Goal: Task Accomplishment & Management: Complete application form

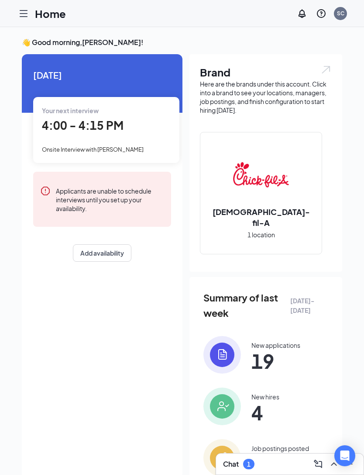
click at [21, 10] on icon "Hamburger" at bounding box center [23, 13] width 7 height 6
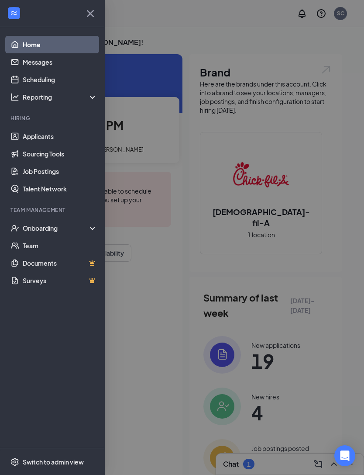
click at [56, 225] on div "Onboarding" at bounding box center [56, 228] width 67 height 9
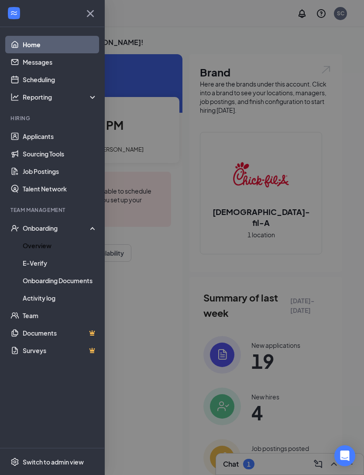
click at [60, 246] on link "Overview" at bounding box center [60, 245] width 75 height 17
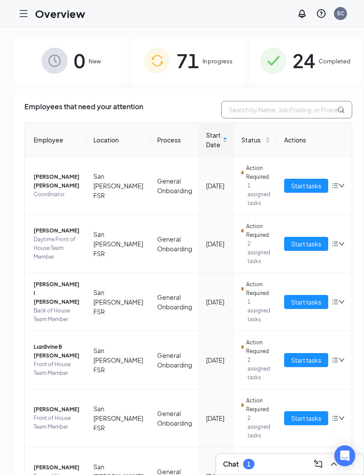
click at [260, 113] on input "text" at bounding box center [287, 109] width 131 height 17
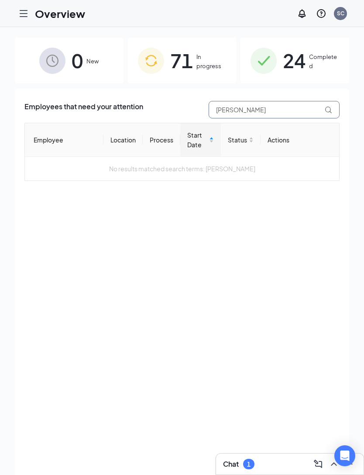
type input "[PERSON_NAME]"
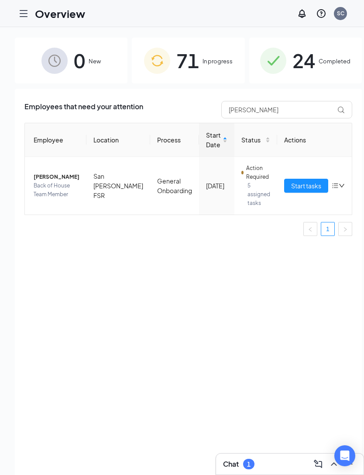
click at [205, 66] on span "In progress" at bounding box center [218, 61] width 30 height 9
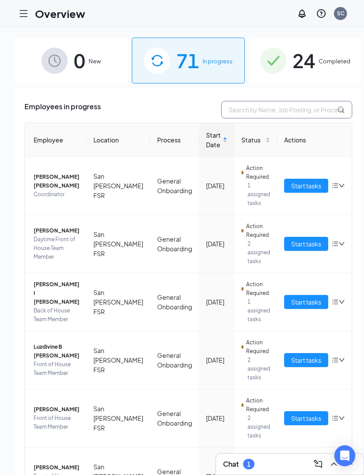
click at [270, 114] on input "text" at bounding box center [287, 109] width 131 height 17
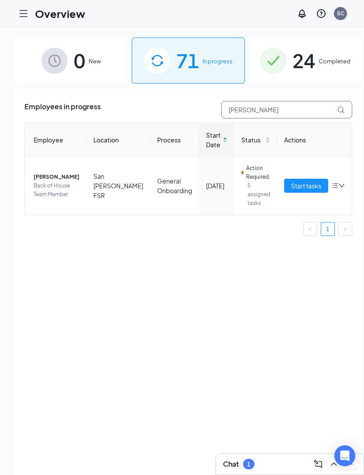
type input "[PERSON_NAME]"
click at [291, 187] on span "Start tasks" at bounding box center [306, 186] width 30 height 10
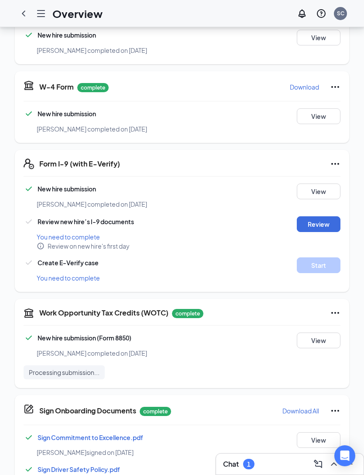
scroll to position [189, 0]
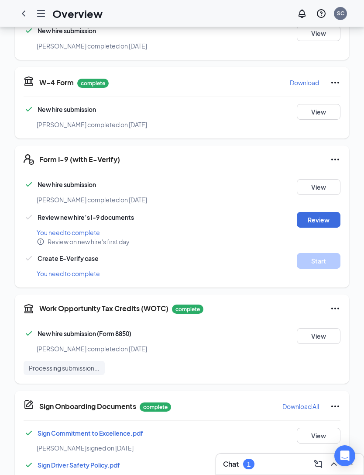
click at [322, 212] on button "Review" at bounding box center [319, 220] width 44 height 16
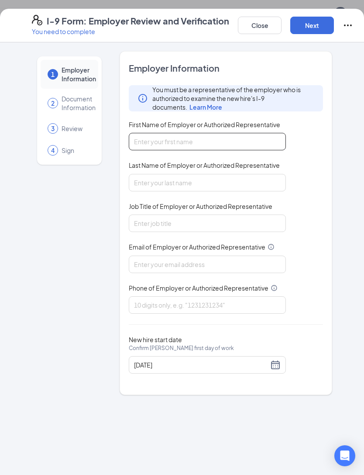
click at [239, 146] on input "First Name of Employer or Authorized Representative" at bounding box center [207, 141] width 157 height 17
type input "[PERSON_NAME]"
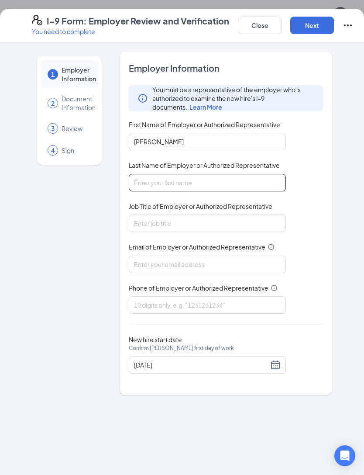
click at [217, 182] on input "Last Name of Employer or Authorized Representative" at bounding box center [207, 182] width 157 height 17
type input "Champion"
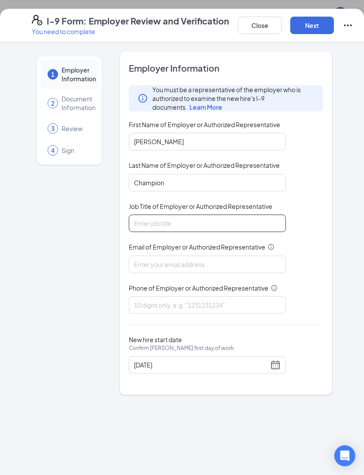
click at [226, 226] on input "Job Title of Employer or Authorized Representative" at bounding box center [207, 223] width 157 height 17
type input "Owner"
click at [216, 266] on input "Email of Employer or Authorized Representative" at bounding box center [207, 264] width 157 height 17
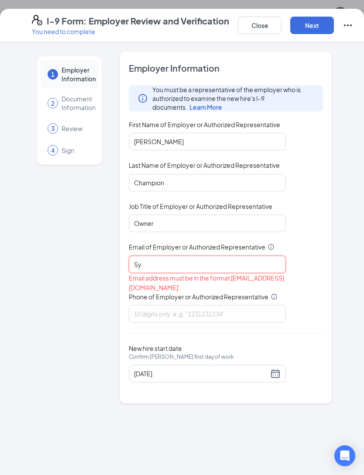
type input "S"
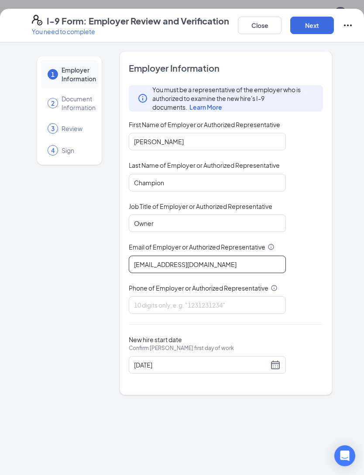
type input "[EMAIL_ADDRESS][DOMAIN_NAME]"
click at [235, 297] on input "Phone of Employer or Authorized Representative" at bounding box center [207, 304] width 157 height 17
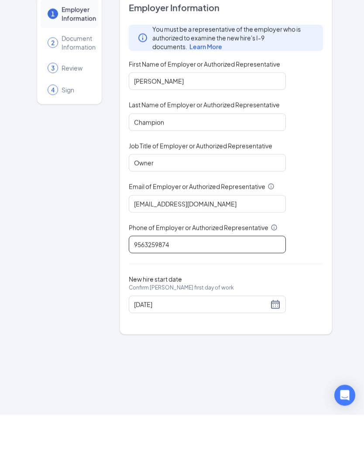
type input "9563259874"
click at [274, 360] on div "[DATE]" at bounding box center [207, 365] width 147 height 10
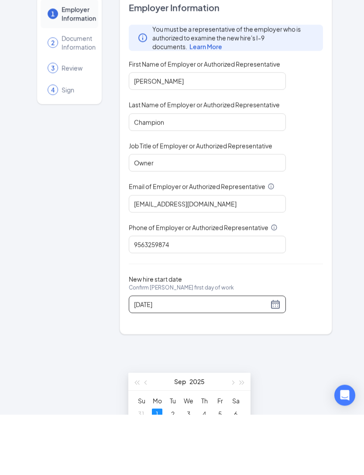
scroll to position [249, 0]
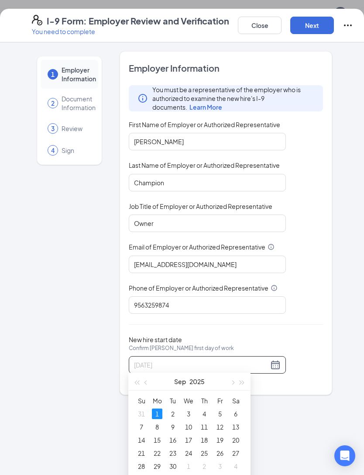
click at [155, 414] on div "1" at bounding box center [157, 414] width 10 height 10
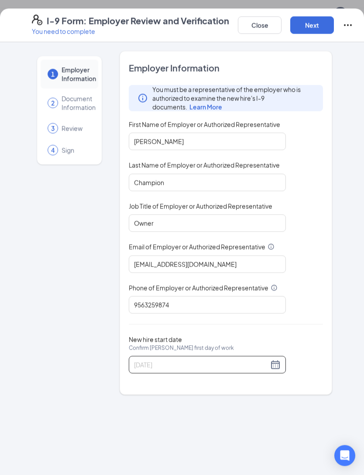
click at [316, 28] on button "Next" at bounding box center [313, 25] width 44 height 17
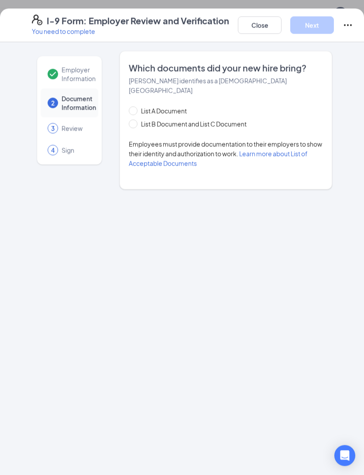
scroll to position [190, 0]
click at [133, 120] on input "List B Document and List C Document" at bounding box center [132, 123] width 6 height 6
radio input "true"
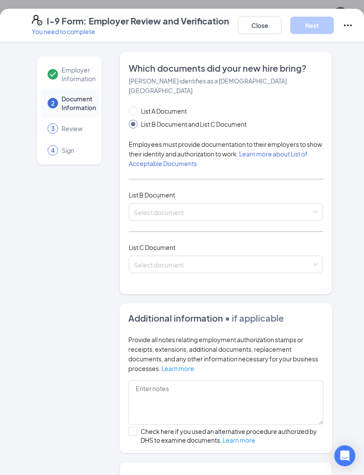
click at [218, 204] on input "search" at bounding box center [223, 210] width 178 height 13
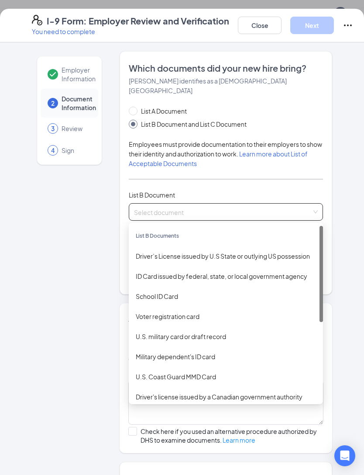
click at [262, 252] on div "Driver’s License issued by U.S State or outlying US possession" at bounding box center [226, 256] width 194 height 20
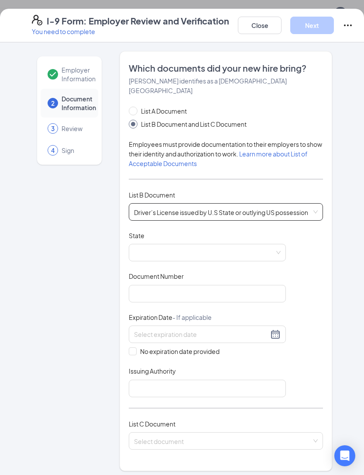
click at [221, 244] on span at bounding box center [207, 252] width 147 height 17
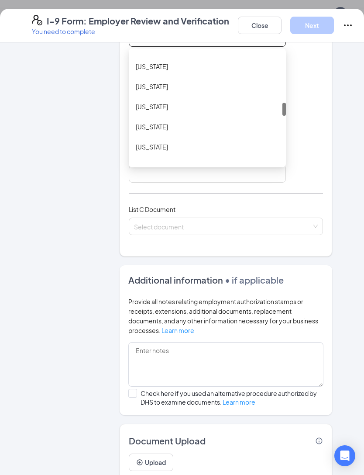
scroll to position [0, 0]
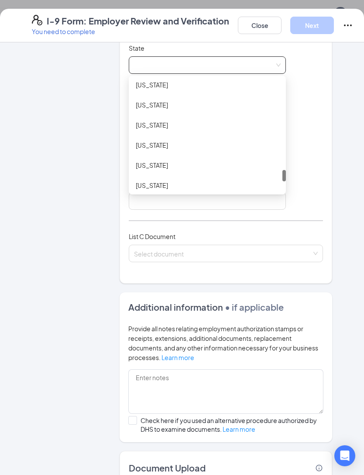
click at [229, 140] on div "[US_STATE]" at bounding box center [207, 145] width 143 height 10
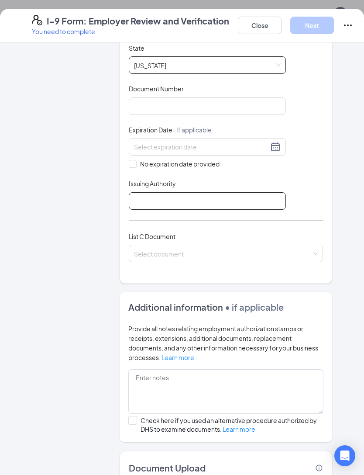
click at [228, 192] on input "Issuing Authority" at bounding box center [207, 200] width 157 height 17
click at [208, 192] on input "Issuing Authority" at bounding box center [207, 200] width 157 height 17
type input "Department of public safety"
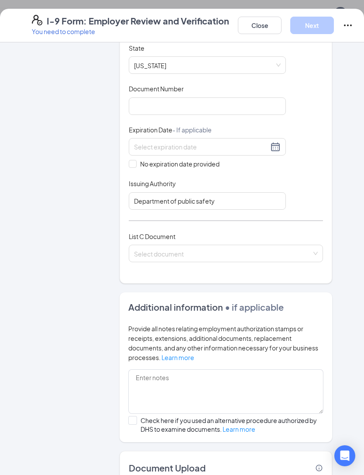
click at [231, 245] on input "search" at bounding box center [223, 251] width 178 height 13
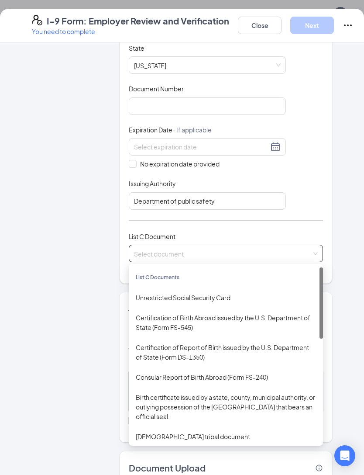
click at [230, 293] on div "Unrestricted Social Security Card" at bounding box center [226, 298] width 180 height 10
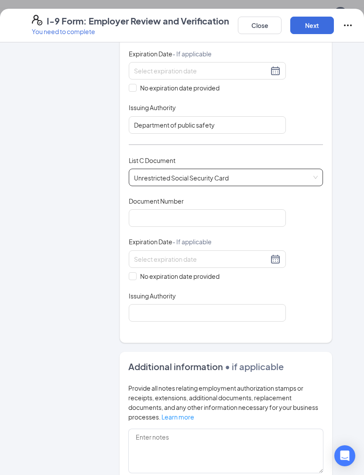
click at [126, 270] on div "Which documents did your new hire bring? [PERSON_NAME] identifies as a [DEMOGRA…" at bounding box center [226, 65] width 213 height 555
click at [130, 272] on span at bounding box center [133, 276] width 8 height 8
click at [130, 272] on input "No expiration date provided" at bounding box center [132, 275] width 6 height 6
checkbox input "true"
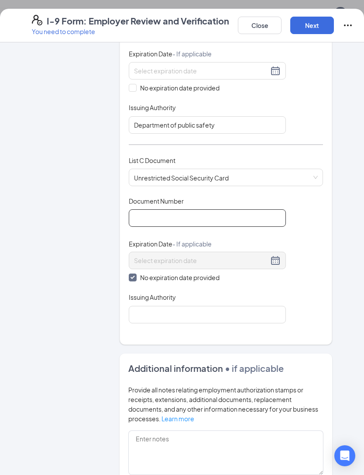
click at [190, 209] on input "Document Number" at bounding box center [207, 217] width 157 height 17
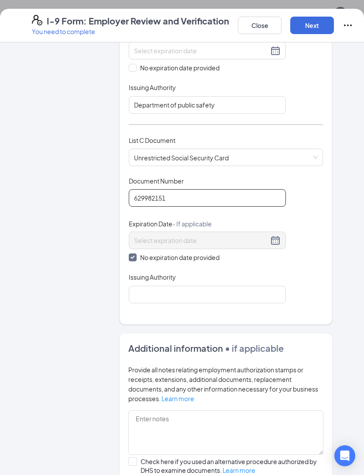
scroll to position [295, 0]
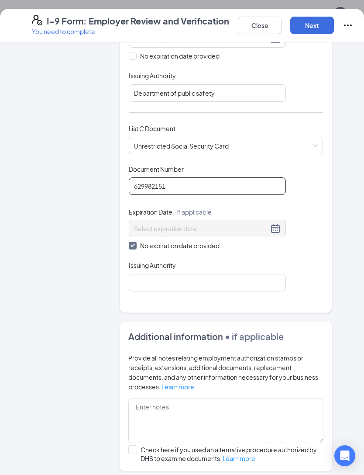
type input "629982151"
click at [244, 274] on input "Issuing Authority" at bounding box center [207, 282] width 157 height 17
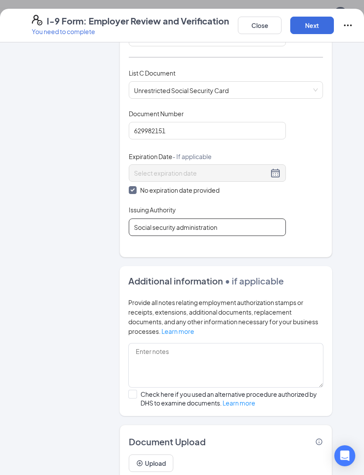
scroll to position [350, 0]
type input "Social security administration"
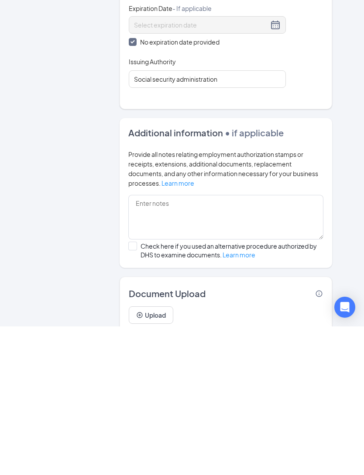
click at [160, 455] on button "Upload" at bounding box center [151, 463] width 45 height 17
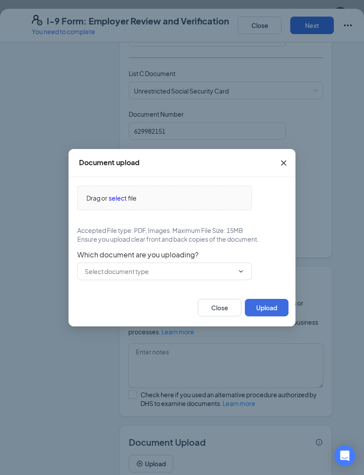
click at [181, 276] on input "text" at bounding box center [159, 272] width 149 height 10
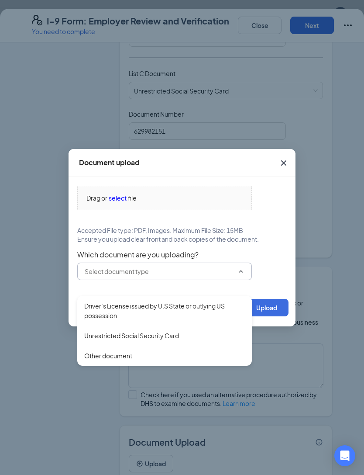
click at [194, 312] on div "Driver’s License issued by U.S State or outlying US possession" at bounding box center [164, 310] width 161 height 19
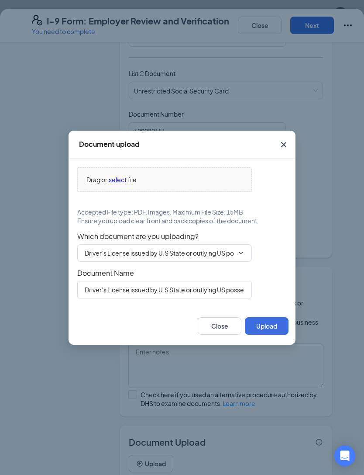
click at [122, 184] on span "select" at bounding box center [118, 180] width 18 height 10
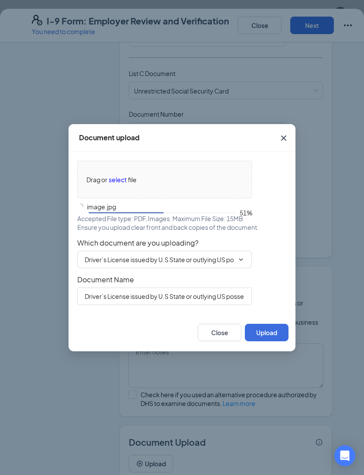
click at [272, 341] on button "Upload" at bounding box center [267, 332] width 44 height 17
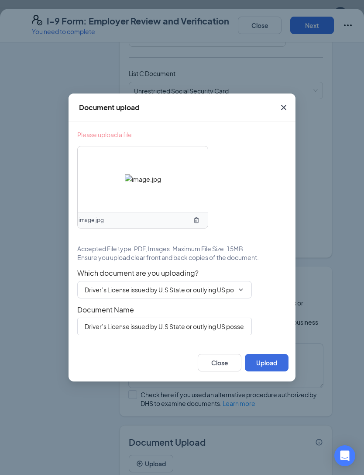
click at [266, 371] on button "Upload" at bounding box center [267, 362] width 44 height 17
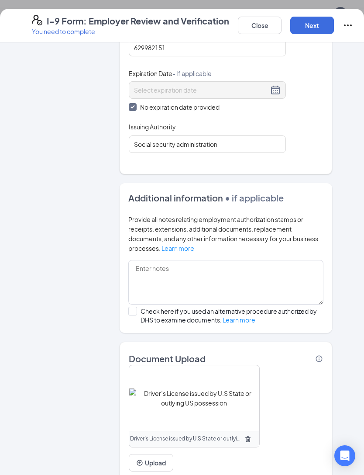
scroll to position [433, 0]
click at [155, 455] on button "Upload" at bounding box center [151, 463] width 45 height 17
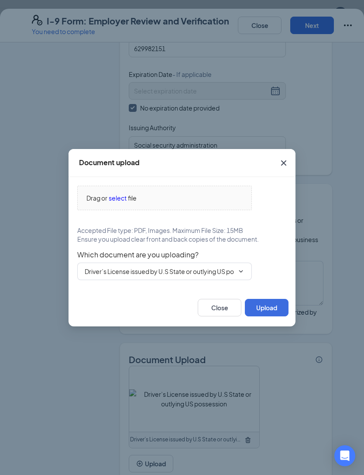
click at [196, 276] on input "Driver’s License issued by U.S State or outlying US possession" at bounding box center [159, 272] width 149 height 10
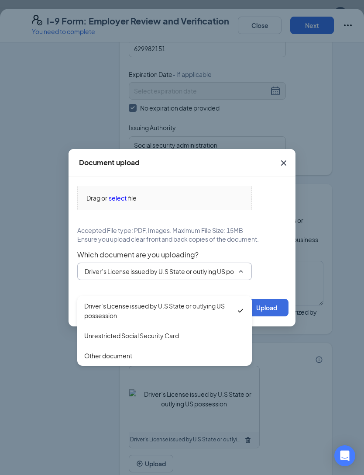
click at [194, 335] on div "Unrestricted Social Security Card" at bounding box center [164, 336] width 161 height 10
type input "Unrestricted Social Security Card"
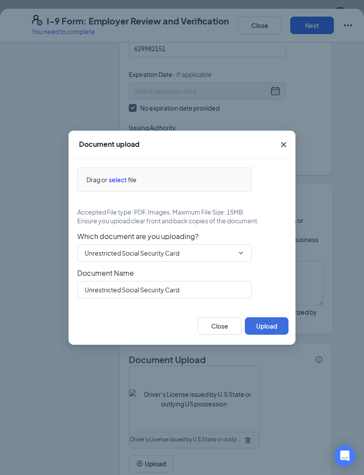
click at [120, 191] on span "Drag or select file" at bounding box center [165, 180] width 174 height 24
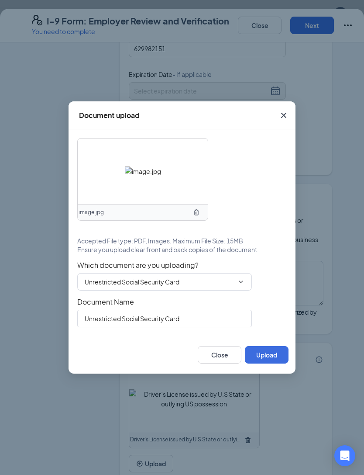
click at [264, 364] on button "Upload" at bounding box center [267, 354] width 44 height 17
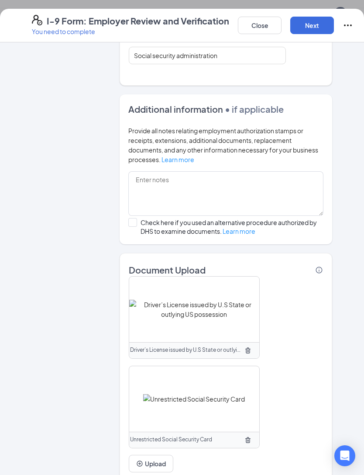
scroll to position [523, 0]
click at [154, 455] on button "Upload" at bounding box center [151, 463] width 45 height 17
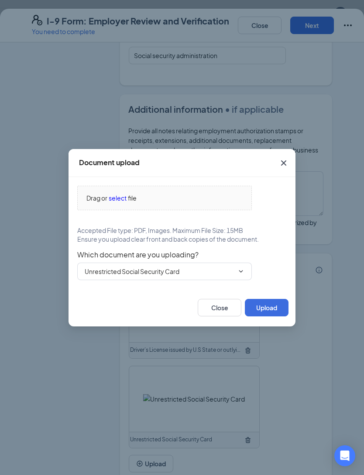
click at [118, 203] on span "select" at bounding box center [118, 198] width 18 height 10
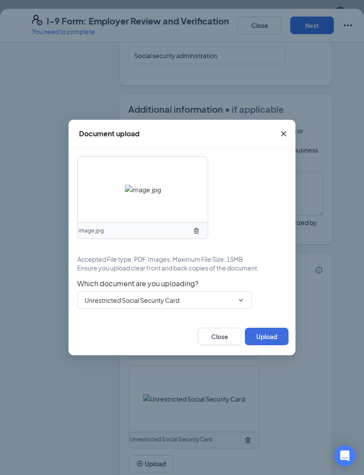
click at [275, 345] on button "Upload" at bounding box center [267, 336] width 44 height 17
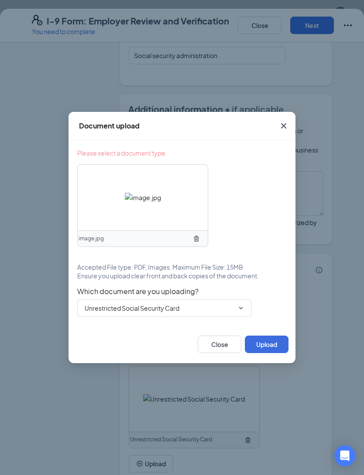
click at [201, 313] on input "Unrestricted Social Security Card" at bounding box center [159, 308] width 149 height 10
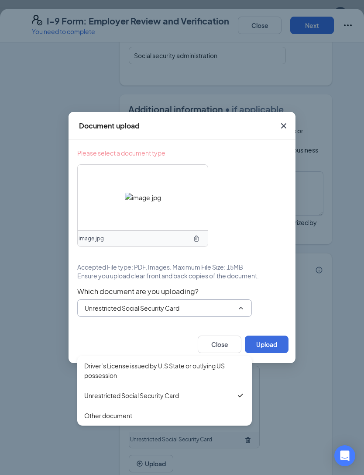
scroll to position [507, 0]
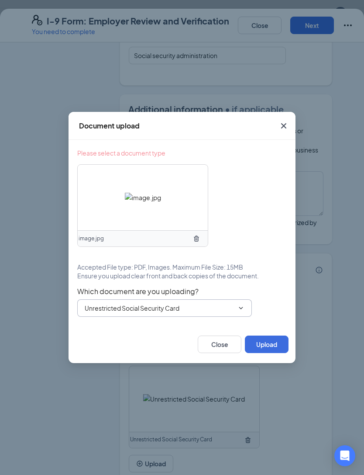
click at [271, 353] on button "Upload" at bounding box center [267, 344] width 44 height 17
click at [270, 353] on button "Upload" at bounding box center [267, 344] width 44 height 17
click at [262, 353] on button "Upload" at bounding box center [267, 344] width 44 height 17
click at [264, 353] on button "Upload" at bounding box center [267, 344] width 44 height 17
click at [199, 313] on input "Unrestricted Social Security Card" at bounding box center [159, 308] width 149 height 10
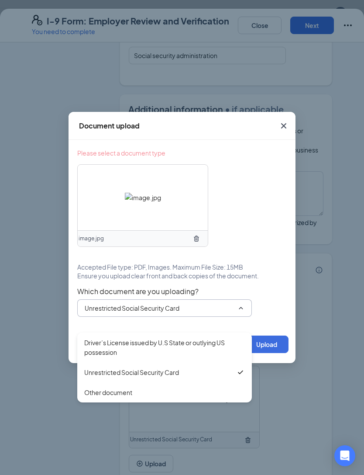
click at [210, 371] on div "Unrestricted Social Security Card" at bounding box center [160, 372] width 152 height 10
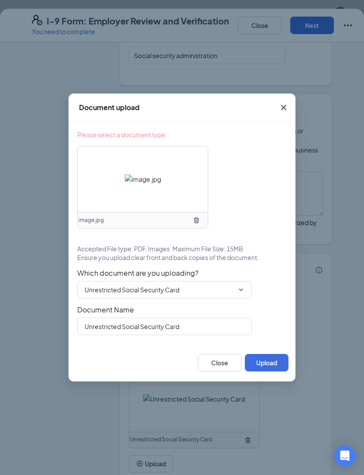
click at [268, 371] on button "Upload" at bounding box center [267, 362] width 44 height 17
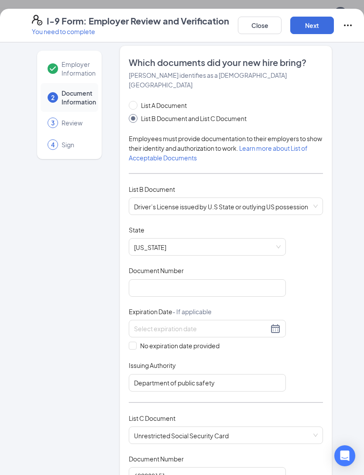
scroll to position [10, 0]
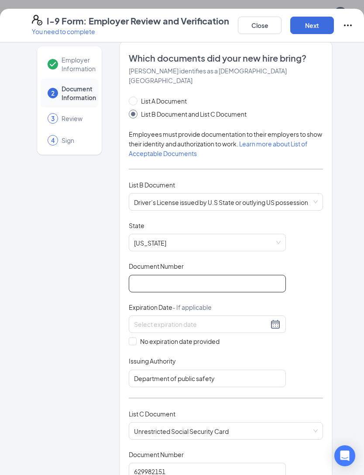
click at [242, 275] on input "Document Number" at bounding box center [207, 283] width 157 height 17
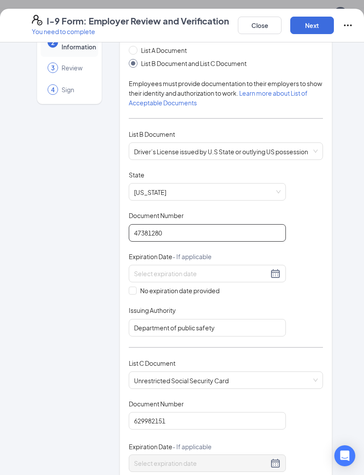
scroll to position [62, 0]
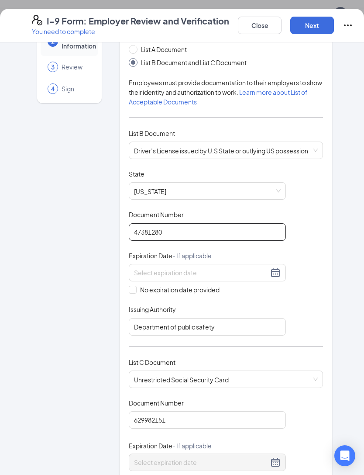
type input "47381280"
click at [209, 268] on input at bounding box center [201, 273] width 135 height 10
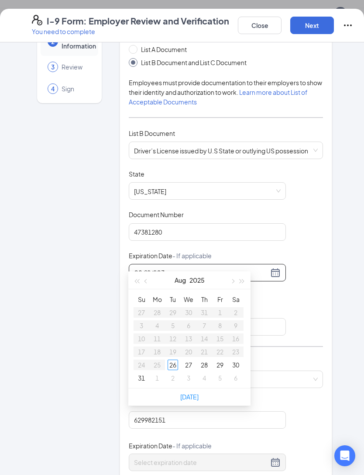
type input "[DATE]"
click at [175, 341] on div "12" at bounding box center [173, 338] width 10 height 10
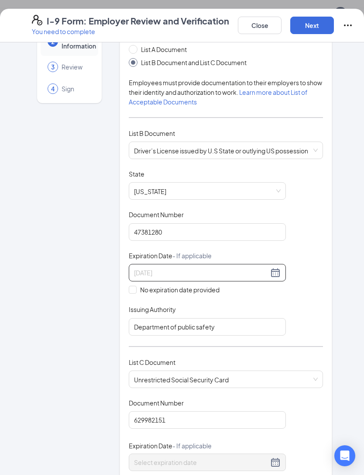
click at [312, 27] on button "Next" at bounding box center [313, 25] width 44 height 17
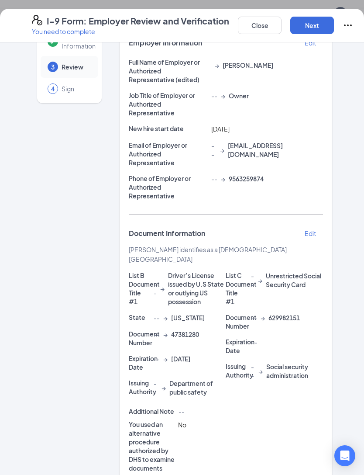
click at [312, 29] on button "Next" at bounding box center [313, 25] width 44 height 17
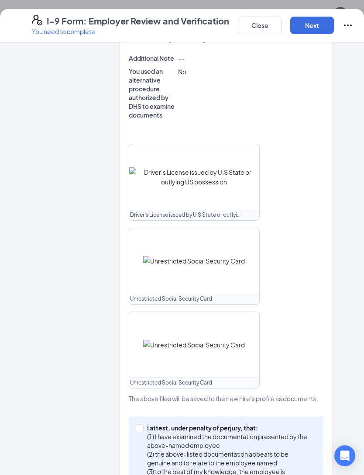
click at [141, 424] on input "I attest, under penalty of [PERSON_NAME], that: (1) I have examined the documen…" at bounding box center [139, 427] width 6 height 6
checkbox input "true"
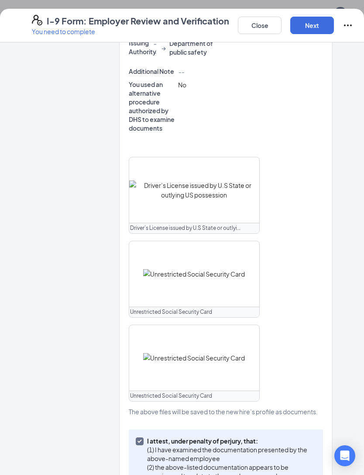
click at [314, 25] on button "Next" at bounding box center [313, 25] width 44 height 17
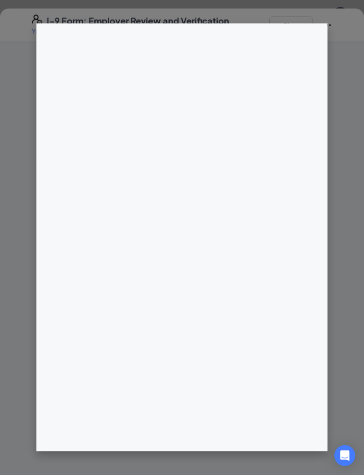
scroll to position [458, 0]
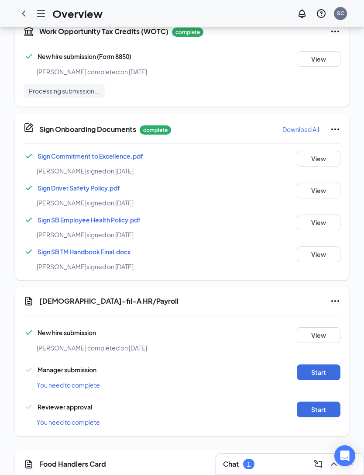
click at [325, 364] on button "Start" at bounding box center [319, 372] width 44 height 16
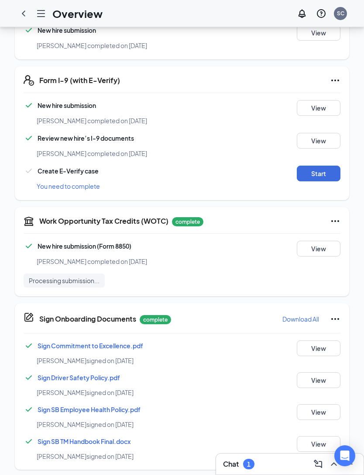
scroll to position [266, 0]
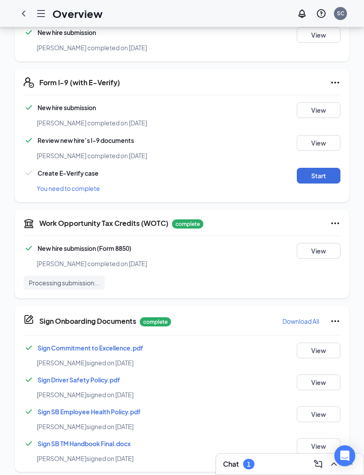
click at [318, 168] on button "Start" at bounding box center [319, 176] width 44 height 16
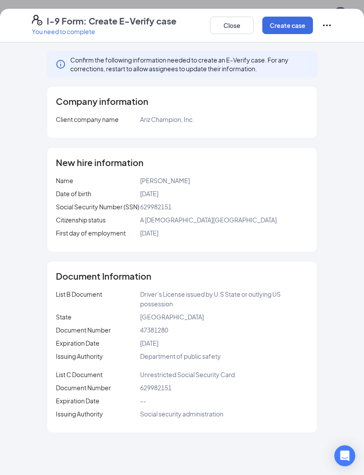
click at [284, 24] on button "Create case" at bounding box center [288, 25] width 51 height 17
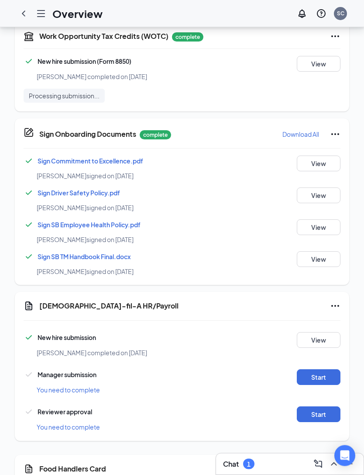
scroll to position [554, 0]
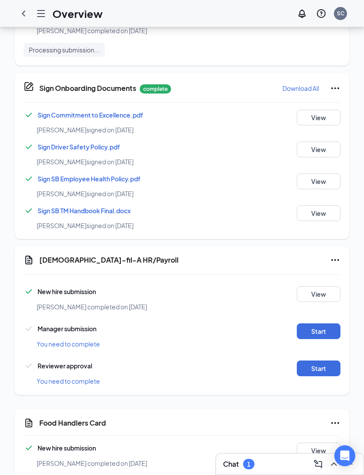
click at [313, 323] on button "Start" at bounding box center [319, 331] width 44 height 16
click at [316, 361] on button "Start" at bounding box center [319, 369] width 44 height 16
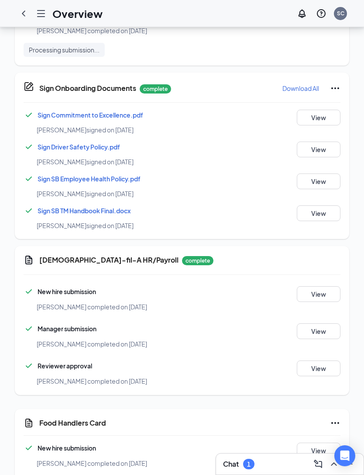
click at [315, 475] on button "Review" at bounding box center [319, 483] width 44 height 16
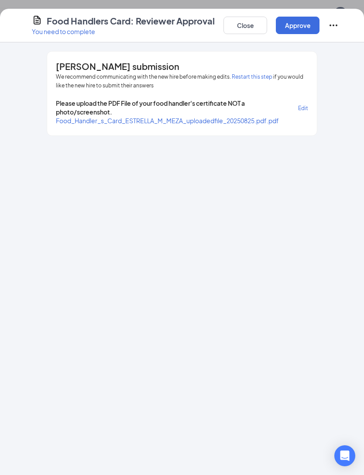
click at [226, 118] on span "Food_Handler_s_Card_ESTRELLA_M_MEZA_uploadedfile_20250825.pdf.pdf" at bounding box center [167, 121] width 223 height 8
click at [296, 25] on button "Approve" at bounding box center [298, 25] width 44 height 17
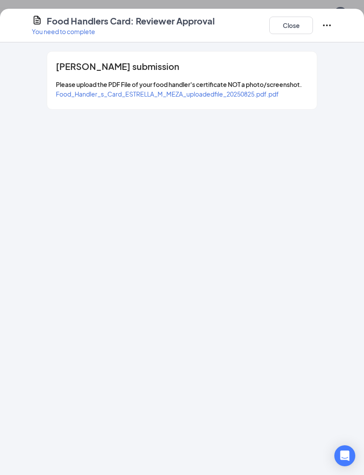
click at [328, 26] on icon "Ellipses" at bounding box center [327, 25] width 8 height 2
click at [220, 28] on div "Food Handlers Card: Reviewer Approval You need to complete Close" at bounding box center [182, 25] width 336 height 21
click at [288, 27] on button "Close" at bounding box center [292, 25] width 44 height 17
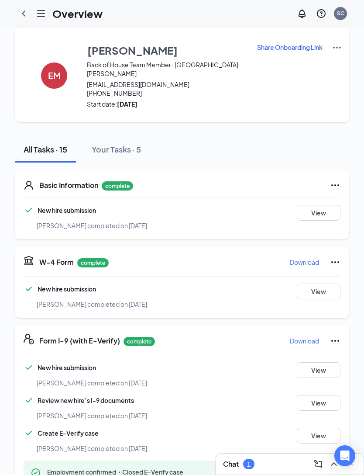
scroll to position [0, 0]
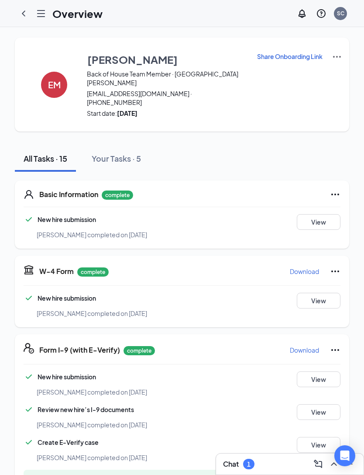
click at [19, 10] on icon "ChevronLeft" at bounding box center [23, 13] width 10 height 10
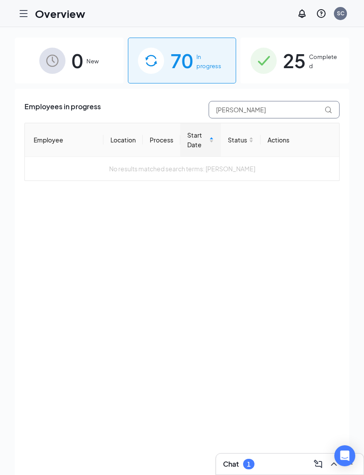
click at [253, 108] on input "[PERSON_NAME]" at bounding box center [274, 109] width 131 height 17
type input "E"
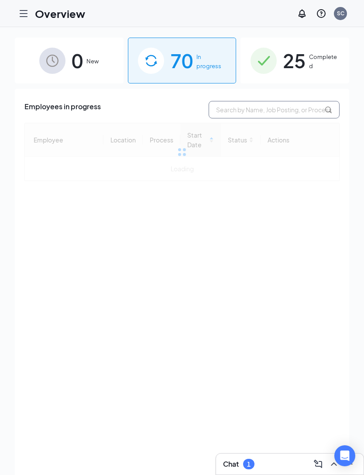
click at [266, 112] on input "text" at bounding box center [274, 109] width 131 height 17
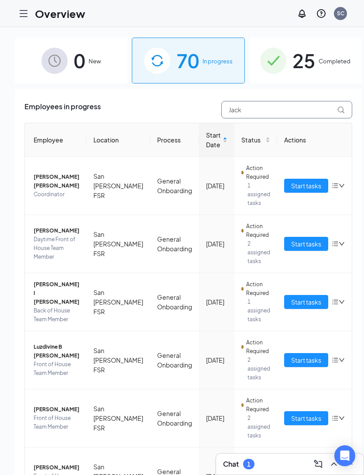
type input "Jack"
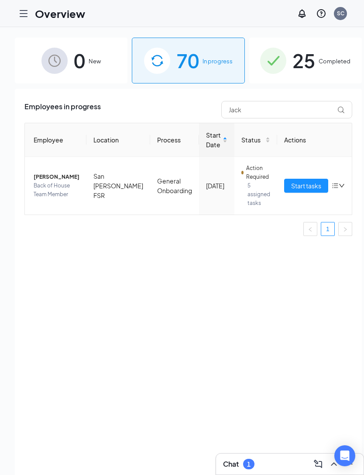
click at [291, 189] on span "Start tasks" at bounding box center [306, 186] width 30 height 10
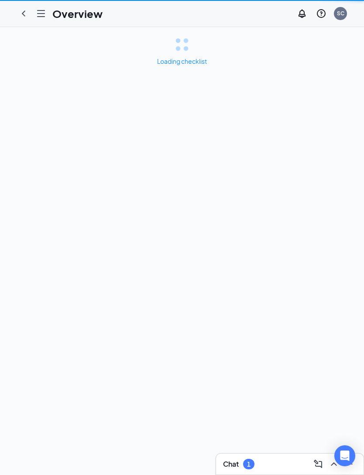
click at [289, 184] on div "Loading checklist" at bounding box center [182, 251] width 364 height 448
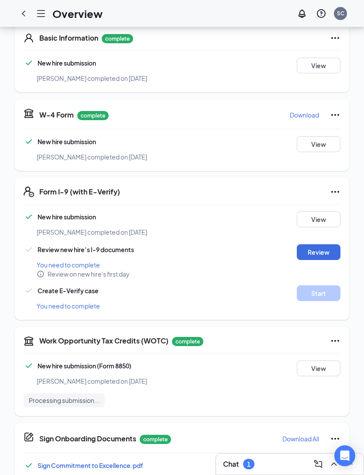
scroll to position [167, 0]
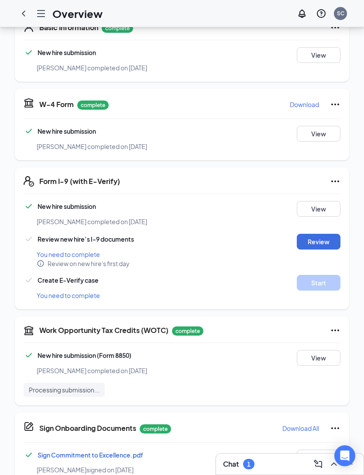
click at [321, 234] on button "Review" at bounding box center [319, 242] width 44 height 16
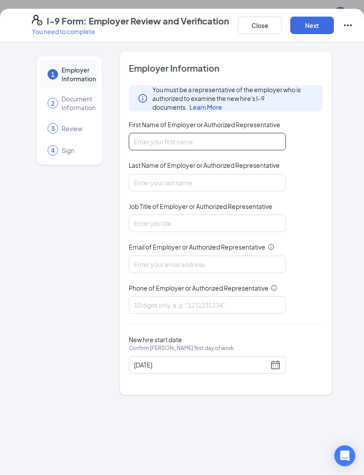
click at [249, 135] on input "First Name of Employer or Authorized Representative" at bounding box center [207, 141] width 157 height 17
type input "[PERSON_NAME]"
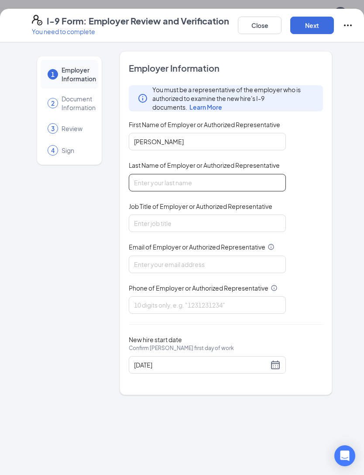
click at [215, 177] on input "Last Name of Employer or Authorized Representative" at bounding box center [207, 182] width 157 height 17
click at [238, 409] on div "1 Employer Information 2 Document Information 3 Review 4 Sign Employer Informat…" at bounding box center [182, 258] width 364 height 433
click at [206, 177] on input "Chamio" at bounding box center [207, 182] width 157 height 17
click at [165, 182] on input "Chamio" at bounding box center [207, 182] width 157 height 17
type input "Champion"
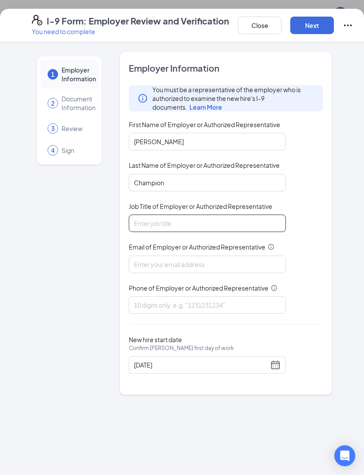
click at [218, 218] on input "Job Title of Employer or Authorized Representative" at bounding box center [207, 223] width 157 height 17
type input "Owner"
click at [200, 258] on input "Email of Employer or Authorized Representative" at bounding box center [207, 264] width 157 height 17
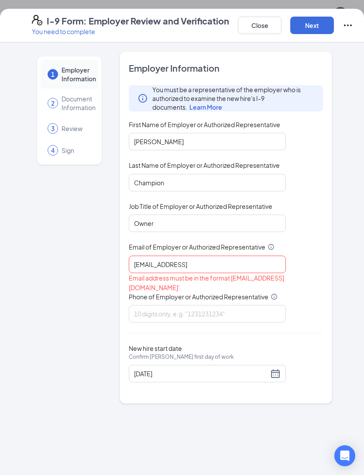
click at [84, 436] on div "1 Employer Information 2 Document Information 3 Review 4 Sign Employer Informat…" at bounding box center [182, 258] width 364 height 433
click at [225, 270] on input "[EMAIL_ADDRESS]" at bounding box center [207, 264] width 157 height 17
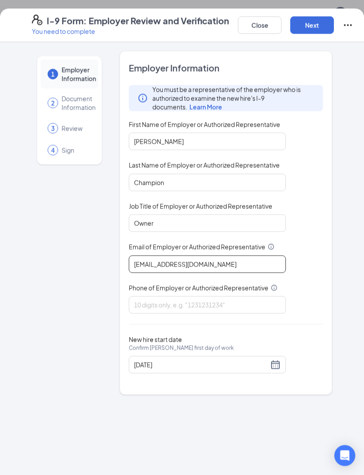
scroll to position [172, 0]
type input "[EMAIL_ADDRESS][DOMAIN_NAME]"
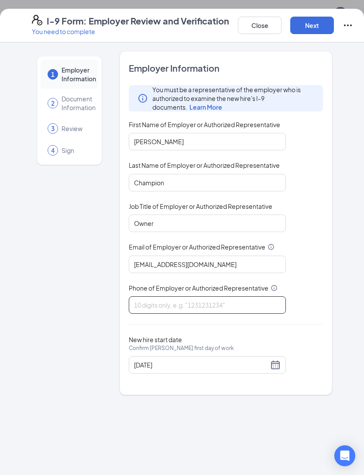
click at [202, 307] on input "Phone of Employer or Authorized Representative" at bounding box center [207, 304] width 157 height 17
click at [235, 302] on input "9563259874" at bounding box center [207, 304] width 157 height 17
click at [259, 309] on input "9563259874" at bounding box center [207, 304] width 157 height 17
type input "9563259874"
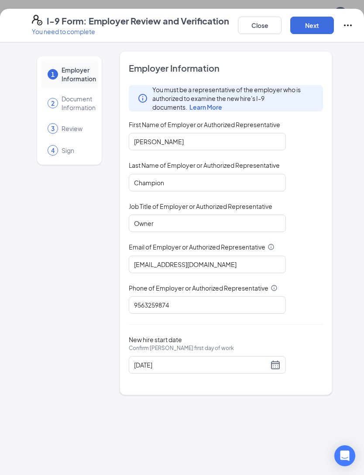
click at [294, 309] on div "You must be a representative of the employer who is authorized to examine the n…" at bounding box center [226, 199] width 194 height 229
click at [280, 364] on div "[DATE]" at bounding box center [207, 365] width 147 height 10
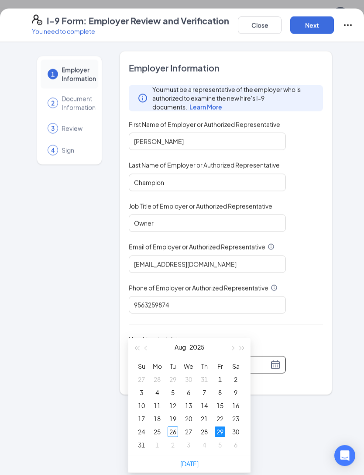
scroll to position [515, 0]
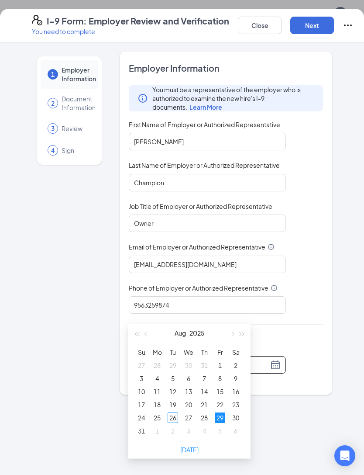
type input "[DATE]"
click at [238, 421] on div "30" at bounding box center [236, 418] width 10 height 10
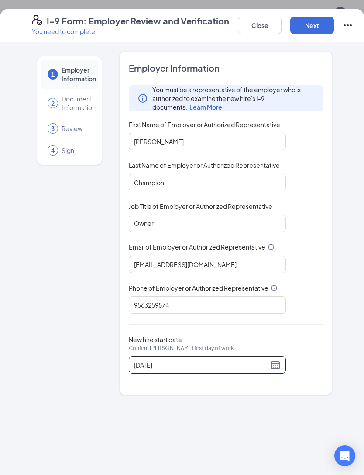
scroll to position [21, 0]
click at [316, 27] on button "Next" at bounding box center [313, 25] width 44 height 17
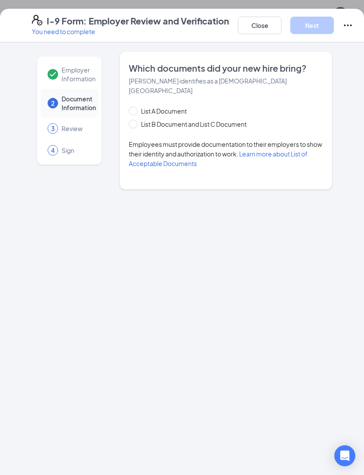
click at [136, 107] on span at bounding box center [133, 111] width 9 height 9
click at [135, 107] on input "List A Document" at bounding box center [132, 110] width 6 height 6
radio input "true"
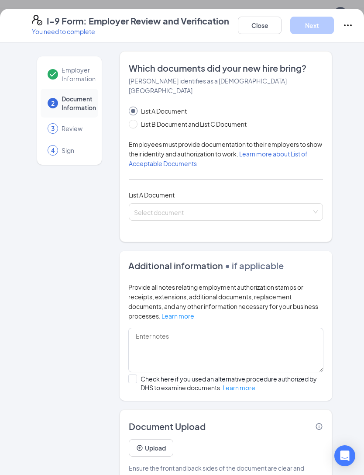
click at [133, 120] on input "List B Document and List C Document" at bounding box center [132, 123] width 6 height 6
radio input "true"
radio input "false"
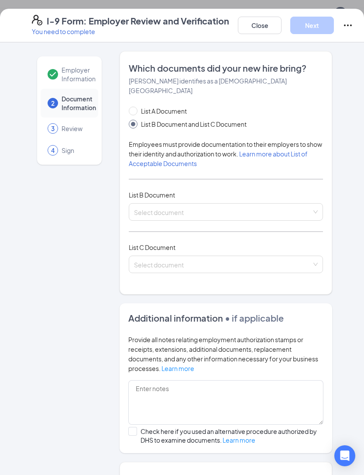
click at [229, 204] on input "search" at bounding box center [223, 210] width 178 height 13
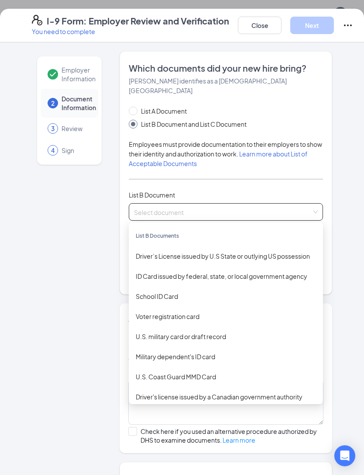
click at [208, 251] on div "Driver’s License issued by U.S State or outlying US possession" at bounding box center [226, 256] width 180 height 10
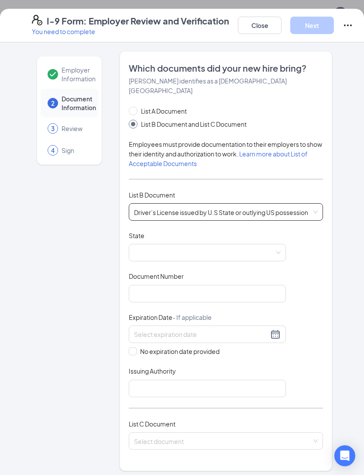
click at [222, 244] on span at bounding box center [207, 252] width 147 height 17
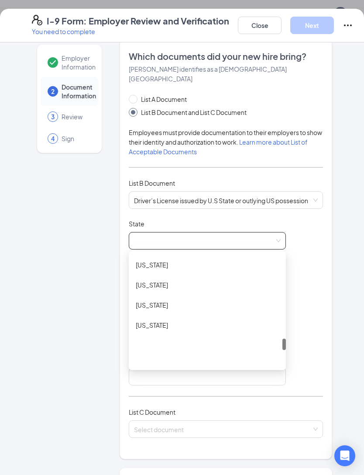
scroll to position [854, 0]
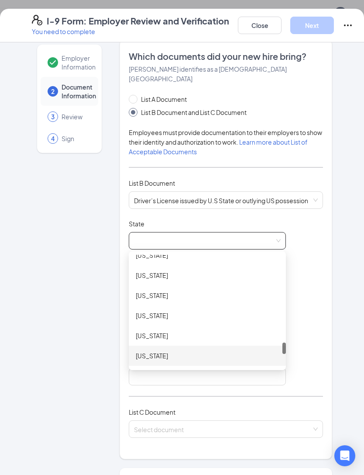
click at [201, 351] on div "[US_STATE]" at bounding box center [207, 356] width 143 height 10
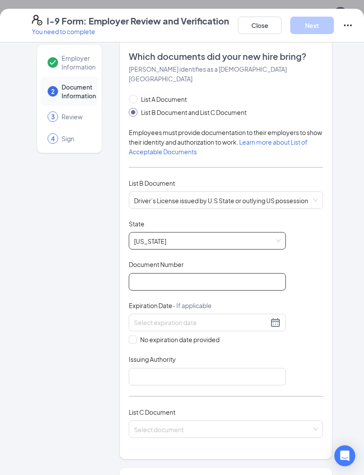
click at [219, 273] on input "Document Number" at bounding box center [207, 281] width 157 height 17
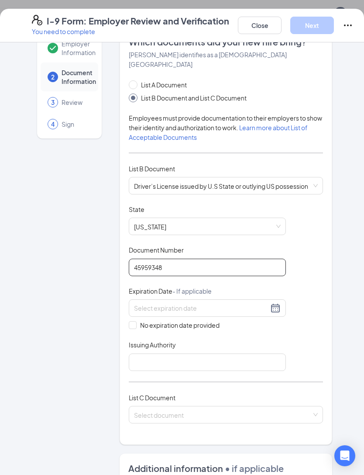
scroll to position [51, 0]
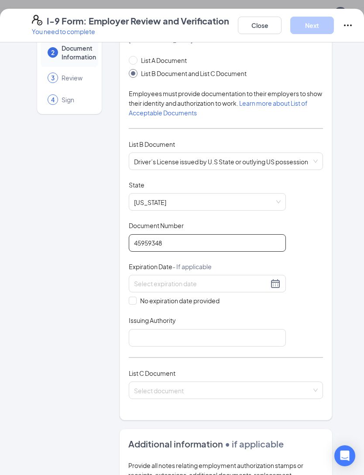
type input "45959348"
click at [236, 279] on input at bounding box center [201, 284] width 135 height 10
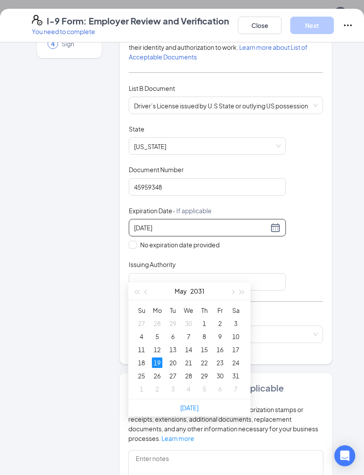
scroll to position [137, 0]
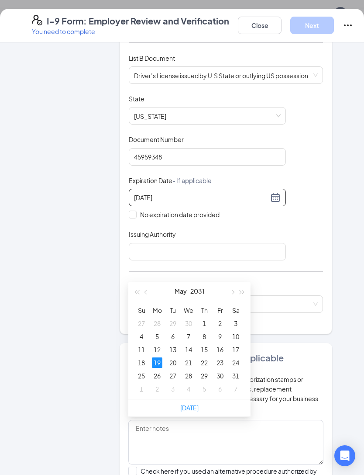
type input "[DATE]"
click at [256, 243] on input "Issuing Authority" at bounding box center [207, 251] width 157 height 17
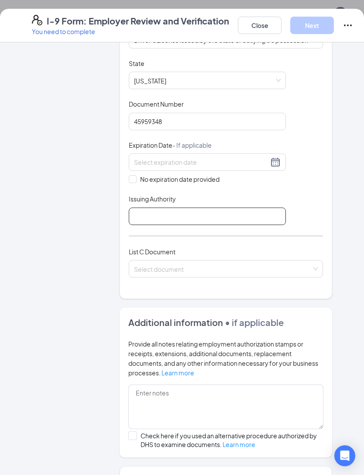
scroll to position [194, 0]
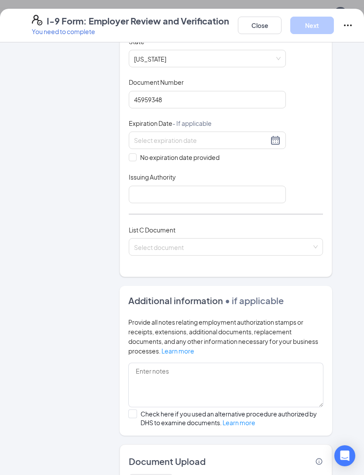
click at [248, 239] on input "search" at bounding box center [223, 245] width 178 height 13
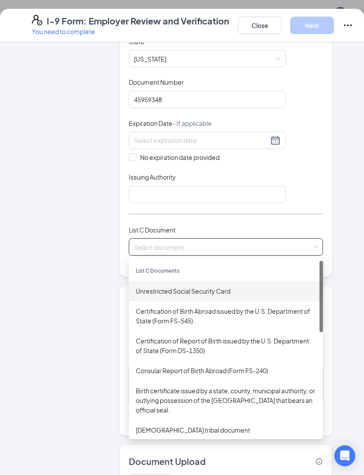
click at [236, 286] on div "Unrestricted Social Security Card" at bounding box center [226, 291] width 180 height 10
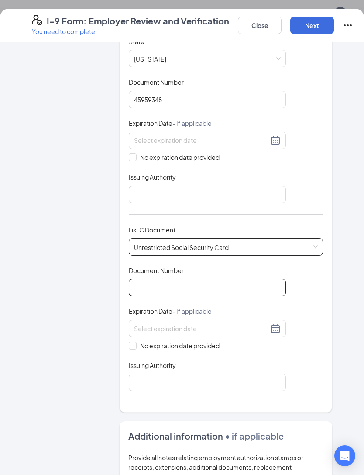
click at [211, 279] on input "Document Number" at bounding box center [207, 287] width 157 height 17
click at [227, 239] on span "Unrestricted Social Security Card" at bounding box center [226, 247] width 184 height 17
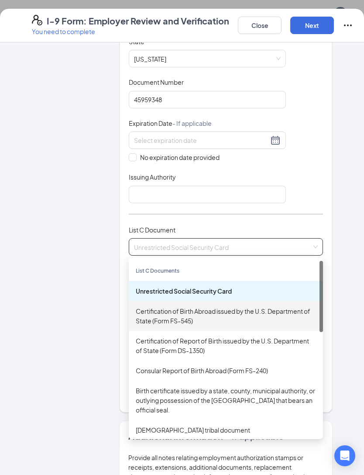
click at [256, 306] on div "Certification of Birth Abroad issued by the U.S. Department of State (Form FS-5…" at bounding box center [226, 315] width 180 height 19
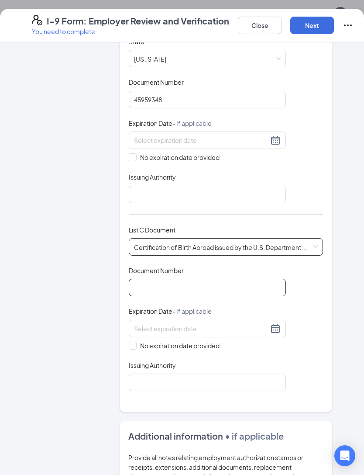
click at [232, 279] on input "Document Number" at bounding box center [207, 287] width 157 height 17
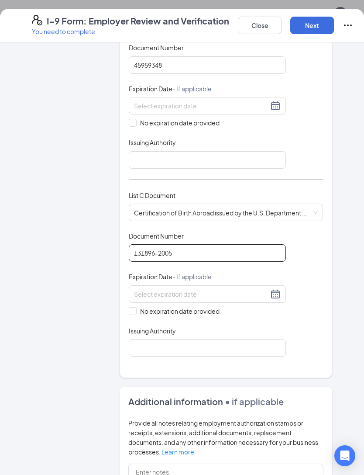
type input "131896-2005"
click at [227, 289] on input at bounding box center [201, 294] width 135 height 10
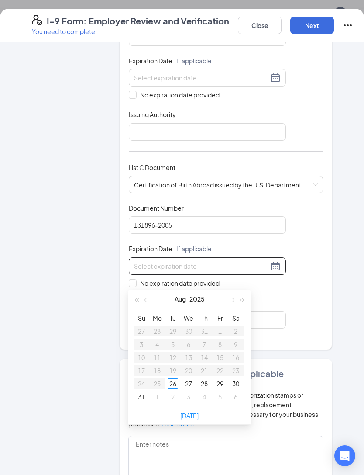
scroll to position [274, 0]
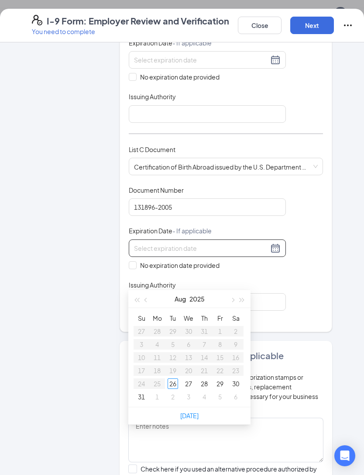
click at [302, 246] on div "Document Title Certification of Birth Abroad issued by the U.S. Department of S…" at bounding box center [226, 248] width 194 height 125
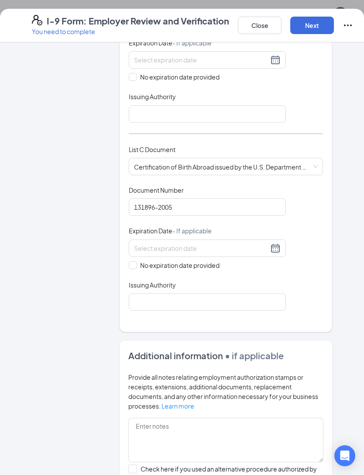
click at [132, 260] on label "No expiration date provided" at bounding box center [207, 265] width 157 height 10
click at [132, 261] on input "No expiration date provided" at bounding box center [132, 264] width 6 height 6
checkbox input "true"
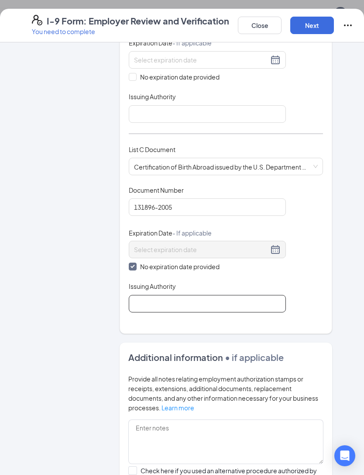
click at [152, 295] on input "Issuing Authority" at bounding box center [207, 303] width 157 height 17
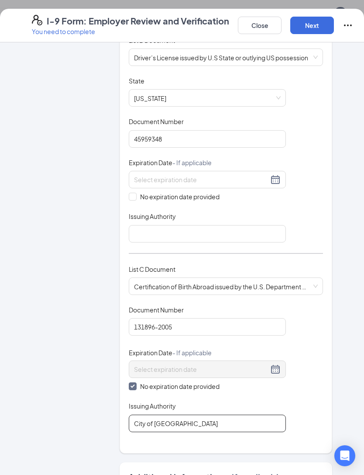
scroll to position [160, 0]
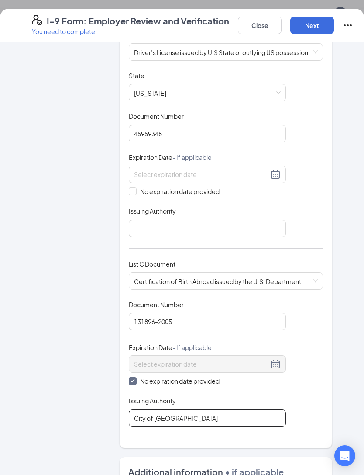
type input "City of [GEOGRAPHIC_DATA]"
click at [201, 170] on input at bounding box center [201, 175] width 135 height 10
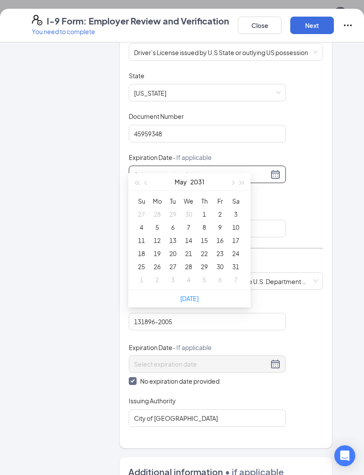
type input "[DATE]"
click at [160, 254] on div "19" at bounding box center [157, 253] width 10 height 10
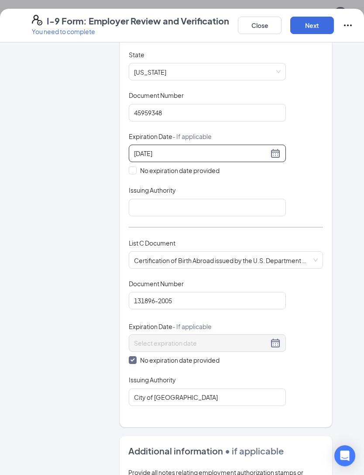
scroll to position [191, 0]
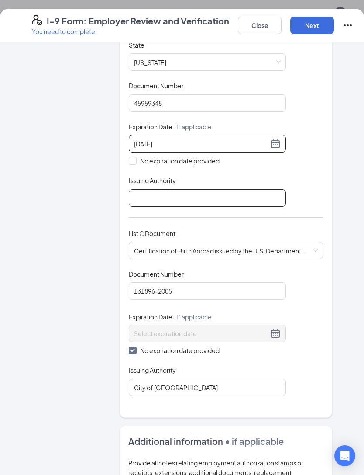
click at [228, 189] on input "Issuing Authority" at bounding box center [207, 197] width 157 height 17
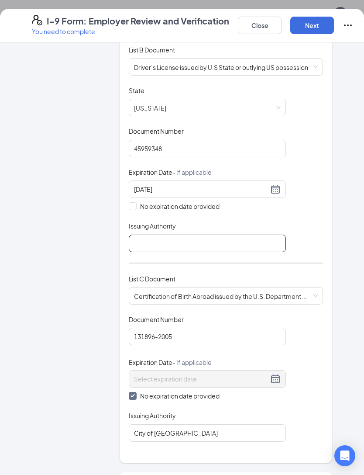
scroll to position [139, 0]
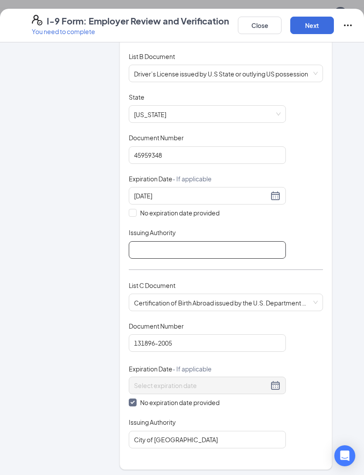
click at [168, 241] on input "Issuing Authority" at bounding box center [207, 249] width 157 height 17
click at [169, 241] on input "Issuing Authority" at bounding box center [207, 249] width 157 height 17
click at [139, 241] on input "Issuing Authority" at bounding box center [207, 249] width 157 height 17
paste input "Department of Motor Vehicles"
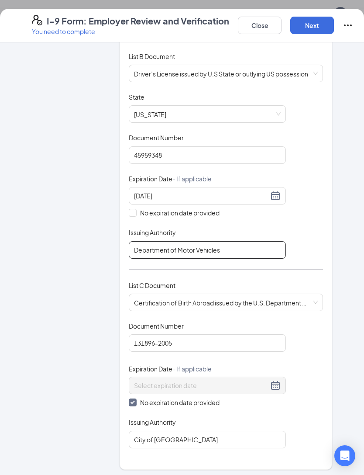
click at [132, 241] on input "Department of Motor Vehicles" at bounding box center [207, 249] width 157 height 17
type input "[US_STATE] Department of Motor Vehicles"
click at [298, 236] on div "Document Title Driver’s License issued by U.S State or outlying US possession S…" at bounding box center [226, 176] width 194 height 166
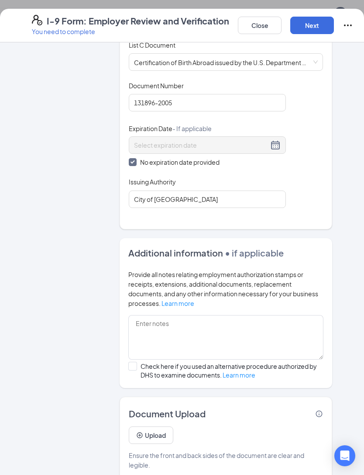
click at [156, 426] on button "Upload" at bounding box center [151, 434] width 45 height 17
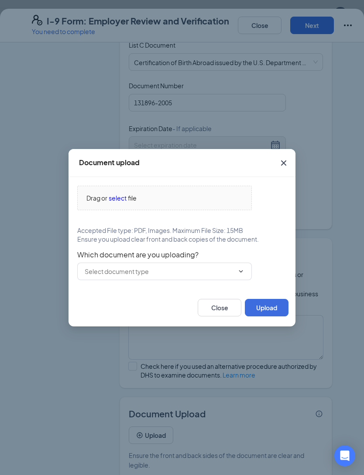
click at [117, 201] on span "select" at bounding box center [118, 198] width 18 height 10
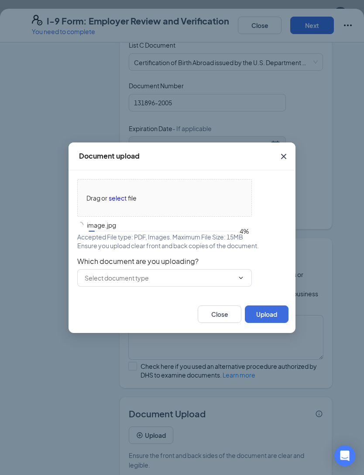
click at [217, 277] on input "text" at bounding box center [159, 278] width 149 height 10
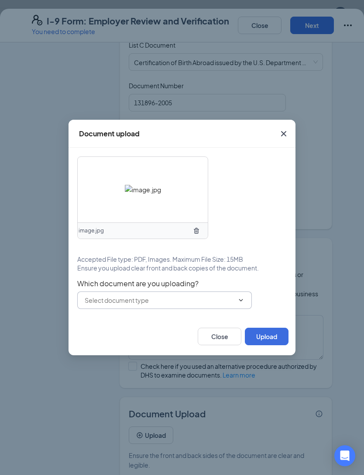
scroll to position [350, 0]
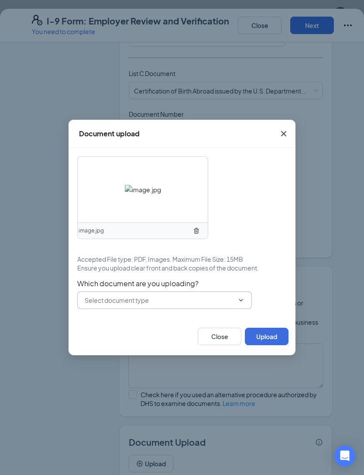
click at [205, 305] on input "text" at bounding box center [159, 300] width 149 height 10
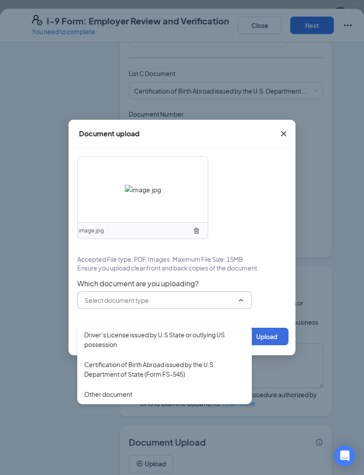
click at [194, 333] on div "Driver’s License issued by U.S State or outlying US possession" at bounding box center [164, 339] width 161 height 19
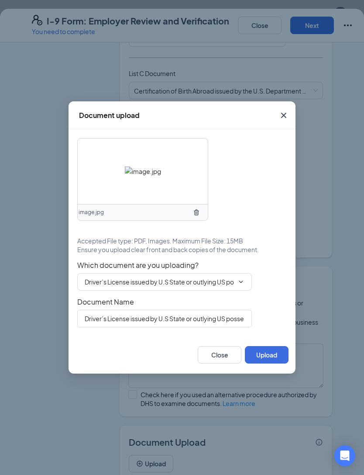
click at [272, 364] on button "Upload" at bounding box center [267, 354] width 44 height 17
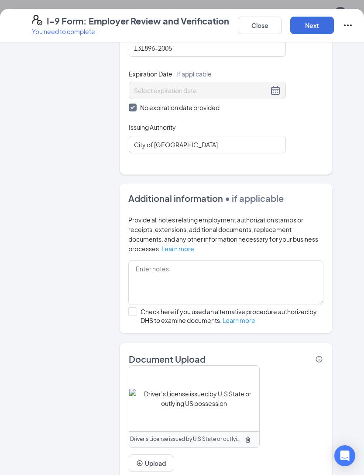
scroll to position [433, 0]
click at [143, 457] on button "Upload" at bounding box center [151, 463] width 45 height 17
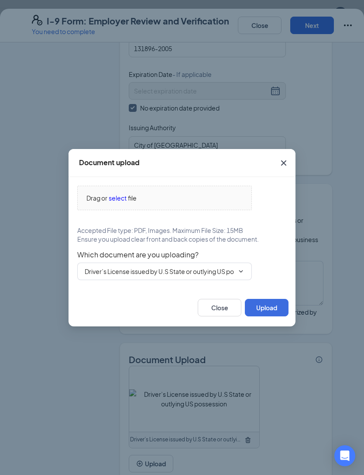
click at [185, 276] on input "Driver’s License issued by U.S State or outlying US possession" at bounding box center [159, 272] width 149 height 10
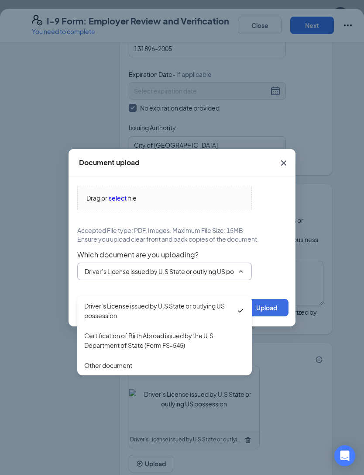
click at [124, 203] on span "select" at bounding box center [118, 198] width 18 height 10
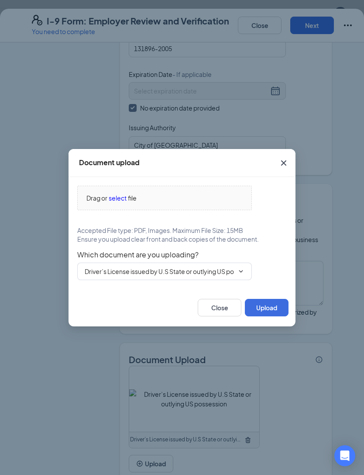
click at [123, 203] on span "select" at bounding box center [118, 198] width 18 height 10
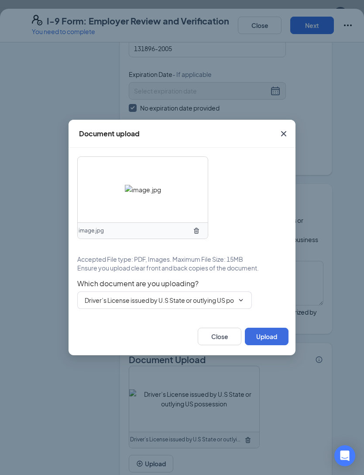
click at [268, 345] on button "Upload" at bounding box center [267, 336] width 44 height 17
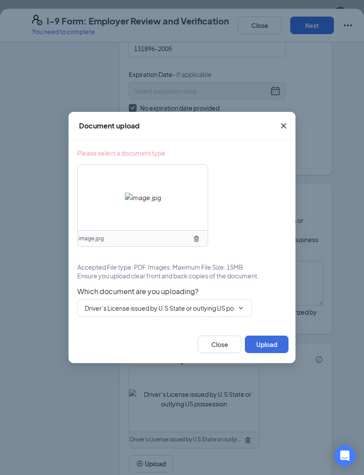
click at [208, 313] on input "Driver’s License issued by U.S State or outlying US possession" at bounding box center [159, 308] width 149 height 10
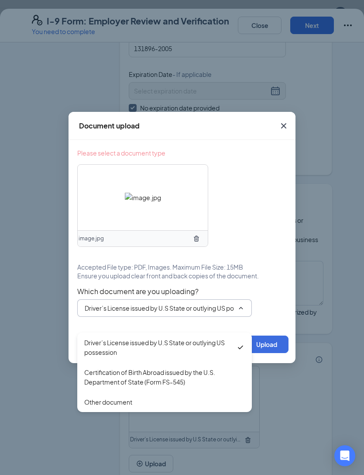
click at [211, 345] on div "Driver’s License issued by U.S State or outlying US possession" at bounding box center [160, 347] width 152 height 19
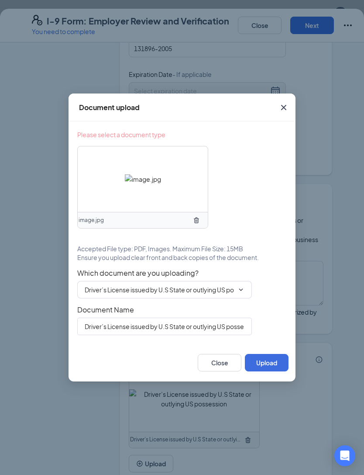
click at [267, 371] on button "Upload" at bounding box center [267, 362] width 44 height 17
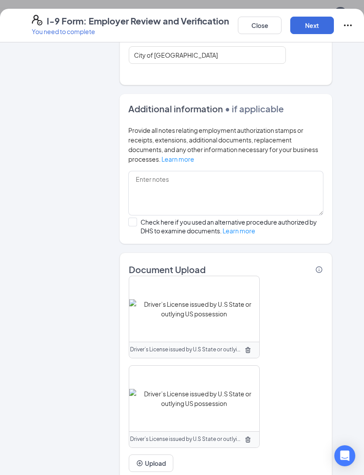
scroll to position [523, 0]
click at [149, 455] on button "Upload" at bounding box center [151, 463] width 45 height 17
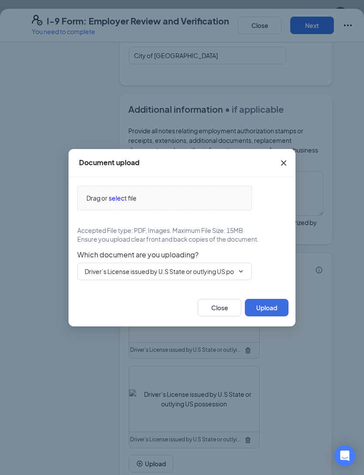
click at [213, 276] on input "Driver’s License issued by U.S State or outlying US possession" at bounding box center [159, 272] width 149 height 10
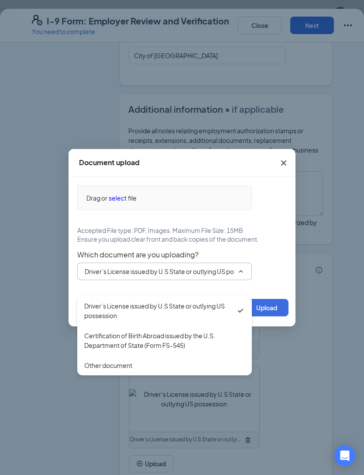
click at [198, 340] on div "Certification of Birth Abroad issued by the U.S. Department of State (Form FS-5…" at bounding box center [164, 340] width 161 height 19
type input "Certification of Birth Abroad issued by the U.S. Department of State (Form FS-5…"
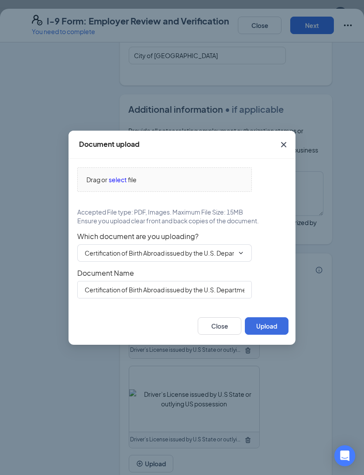
click at [121, 184] on span "select" at bounding box center [118, 180] width 18 height 10
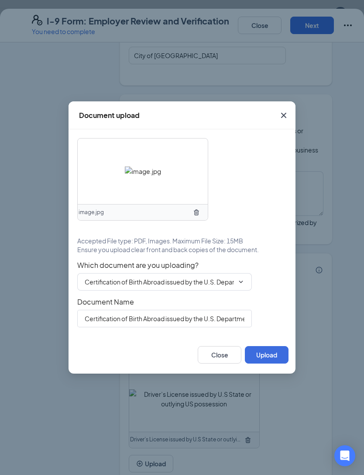
click at [258, 364] on button "Upload" at bounding box center [267, 354] width 44 height 17
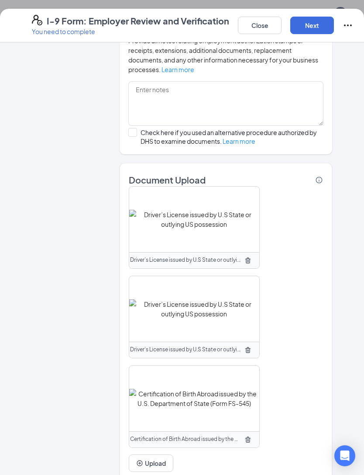
scroll to position [612, 0]
click at [154, 455] on button "Upload" at bounding box center [151, 463] width 45 height 17
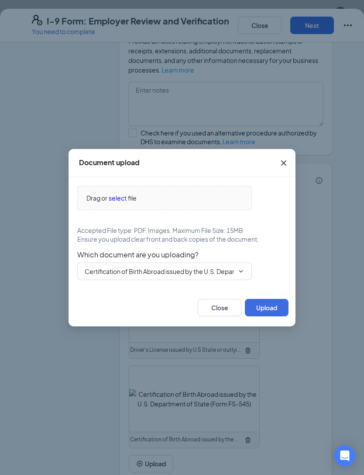
click at [190, 276] on input "Certification of Birth Abroad issued by the U.S. Department of State (Form FS-5…" at bounding box center [159, 272] width 149 height 10
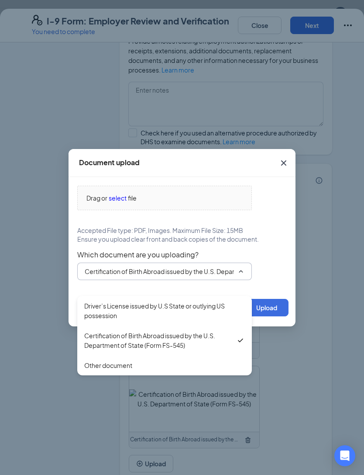
click at [186, 342] on div "Certification of Birth Abroad issued by the U.S. Department of State (Form FS-5…" at bounding box center [160, 340] width 152 height 19
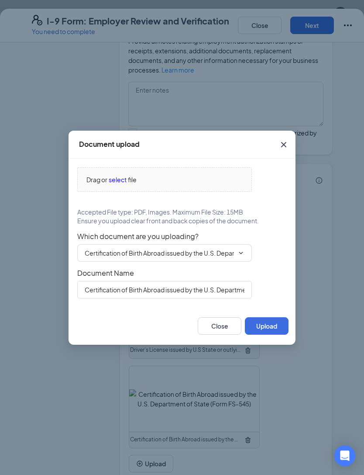
click at [118, 184] on span "select" at bounding box center [118, 180] width 18 height 10
click at [218, 335] on button "Close" at bounding box center [220, 325] width 44 height 17
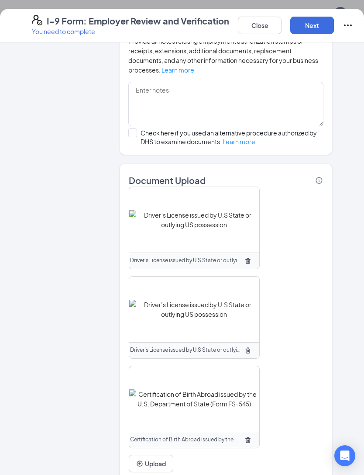
scroll to position [0, 0]
click at [309, 29] on button "Next" at bounding box center [313, 25] width 44 height 17
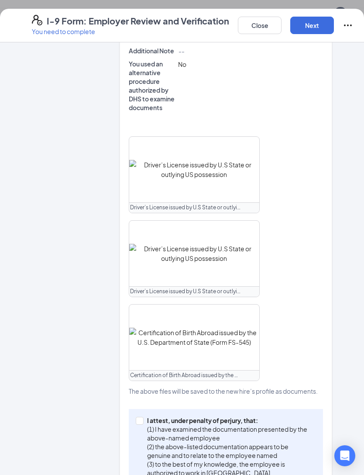
click at [140, 417] on input "I attest, under penalty of [PERSON_NAME], that: (1) I have examined the documen…" at bounding box center [139, 420] width 6 height 6
checkbox input "true"
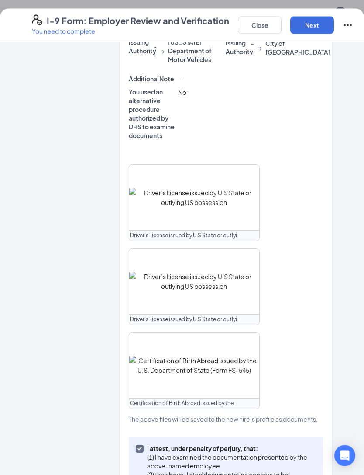
scroll to position [0, 0]
click at [316, 26] on button "Next" at bounding box center [313, 25] width 44 height 17
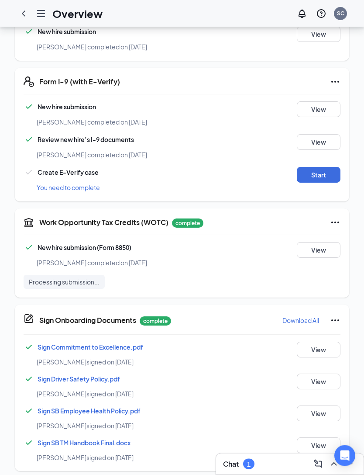
click at [338, 167] on button "Start" at bounding box center [319, 175] width 44 height 16
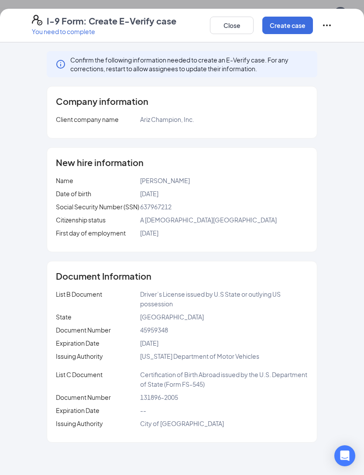
click at [286, 28] on button "Create case" at bounding box center [288, 25] width 51 height 17
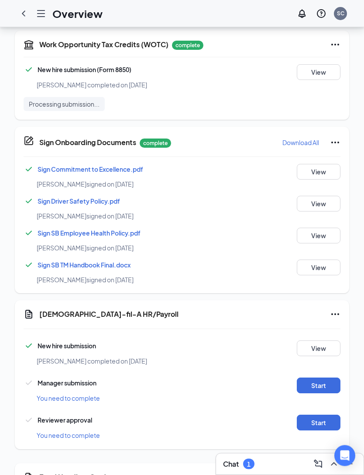
scroll to position [558, 0]
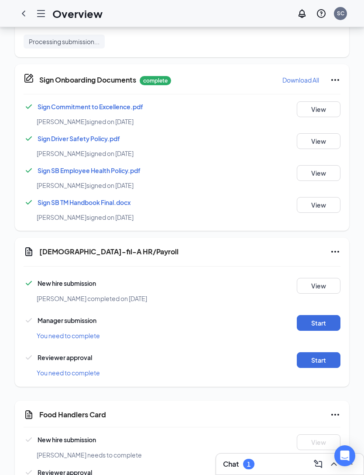
click at [320, 315] on button "Start" at bounding box center [319, 323] width 44 height 16
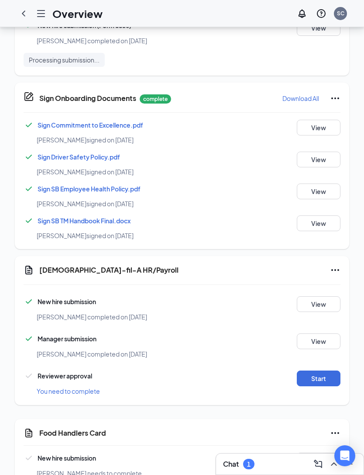
scroll to position [562, 0]
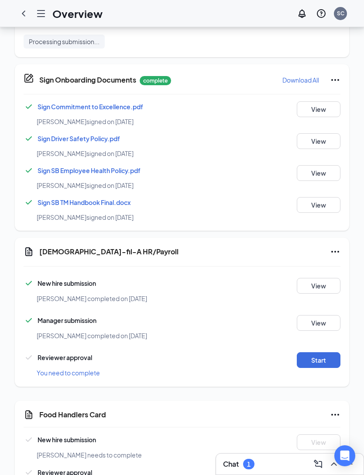
click at [326, 352] on button "Start" at bounding box center [319, 360] width 44 height 16
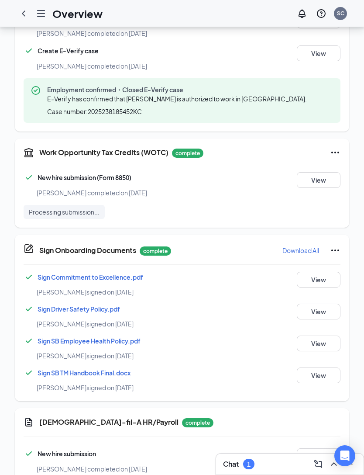
scroll to position [408, 0]
